Goal: Check status: Check status

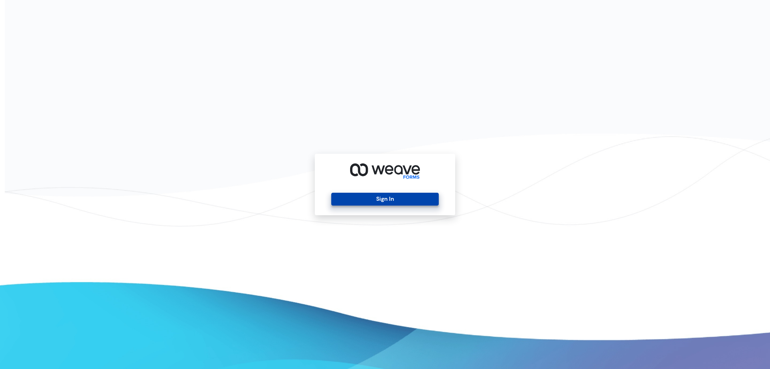
click at [423, 201] on button "Sign In" at bounding box center [384, 199] width 107 height 13
